Goal: Task Accomplishment & Management: Manage account settings

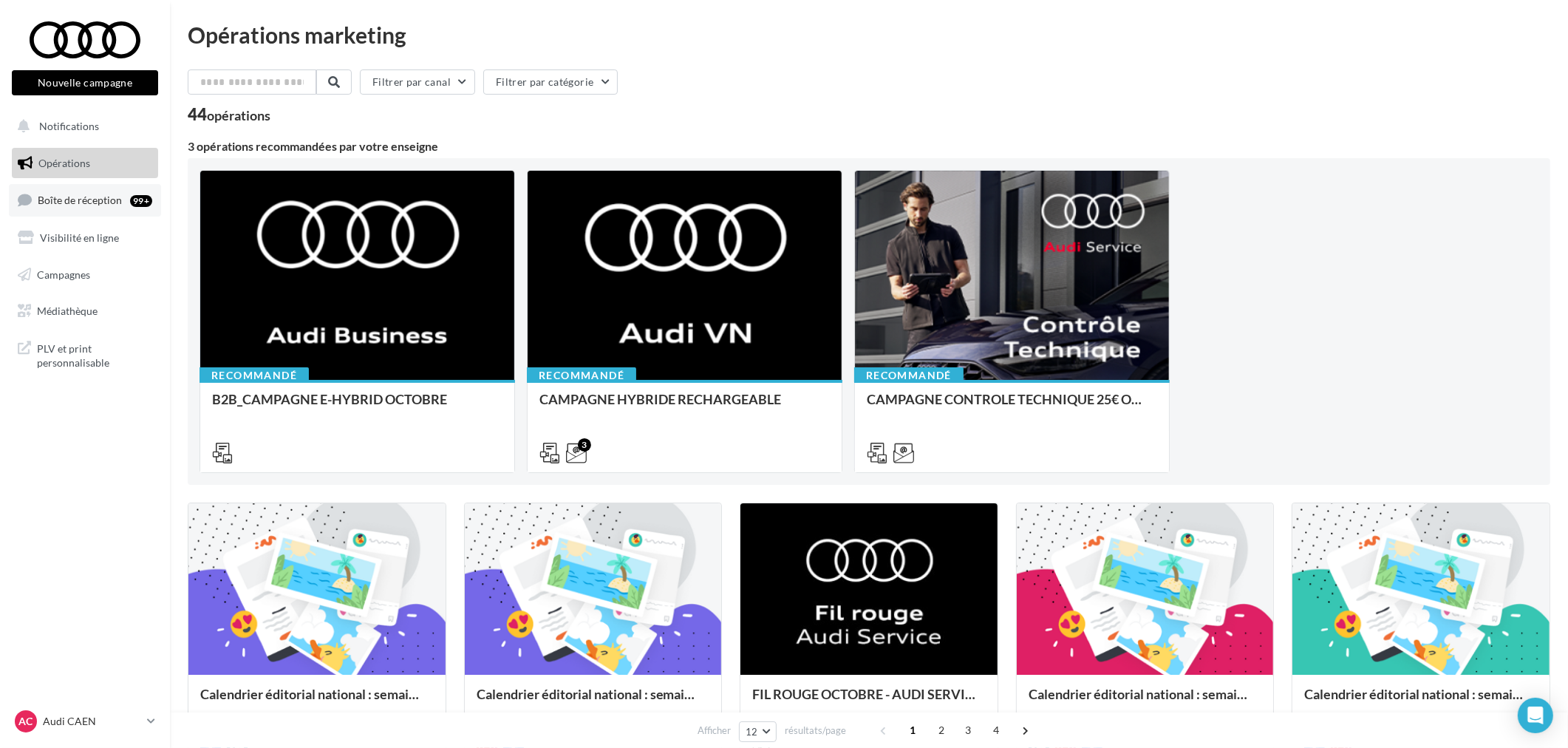
click at [87, 212] on link "Boîte de réception 99+" at bounding box center [85, 200] width 152 height 32
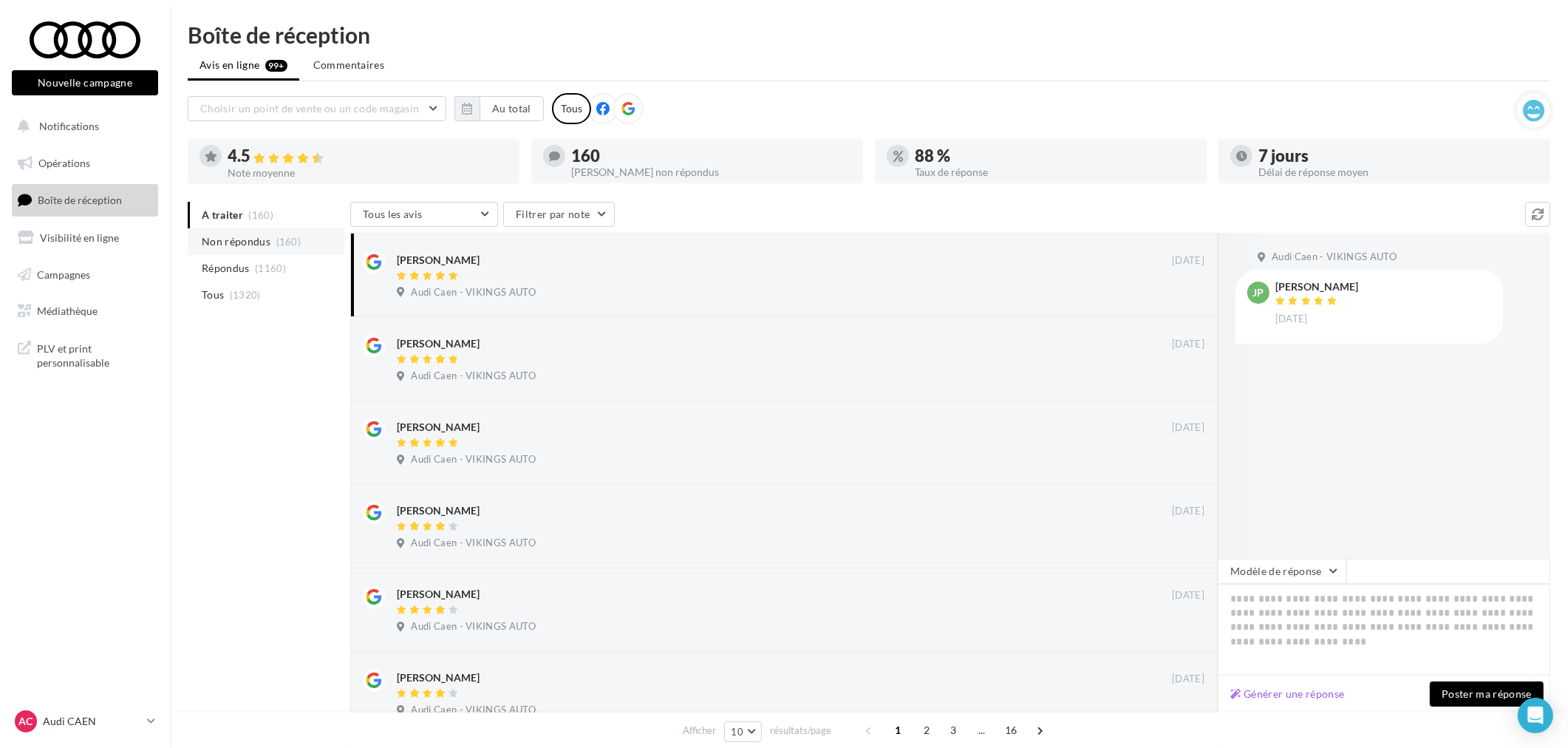
click at [265, 243] on span "Non répondus" at bounding box center [236, 242] width 69 height 15
click at [219, 250] on ul "A traiter (160) Non répondus (160) Répondus (1160) Tous (1320)" at bounding box center [266, 255] width 157 height 106
click at [222, 215] on span "A traiter" at bounding box center [222, 215] width 42 height 15
click at [242, 239] on span "Non répondus" at bounding box center [236, 242] width 69 height 15
click at [227, 242] on span "Non répondus" at bounding box center [236, 242] width 69 height 15
